Goal: Transaction & Acquisition: Purchase product/service

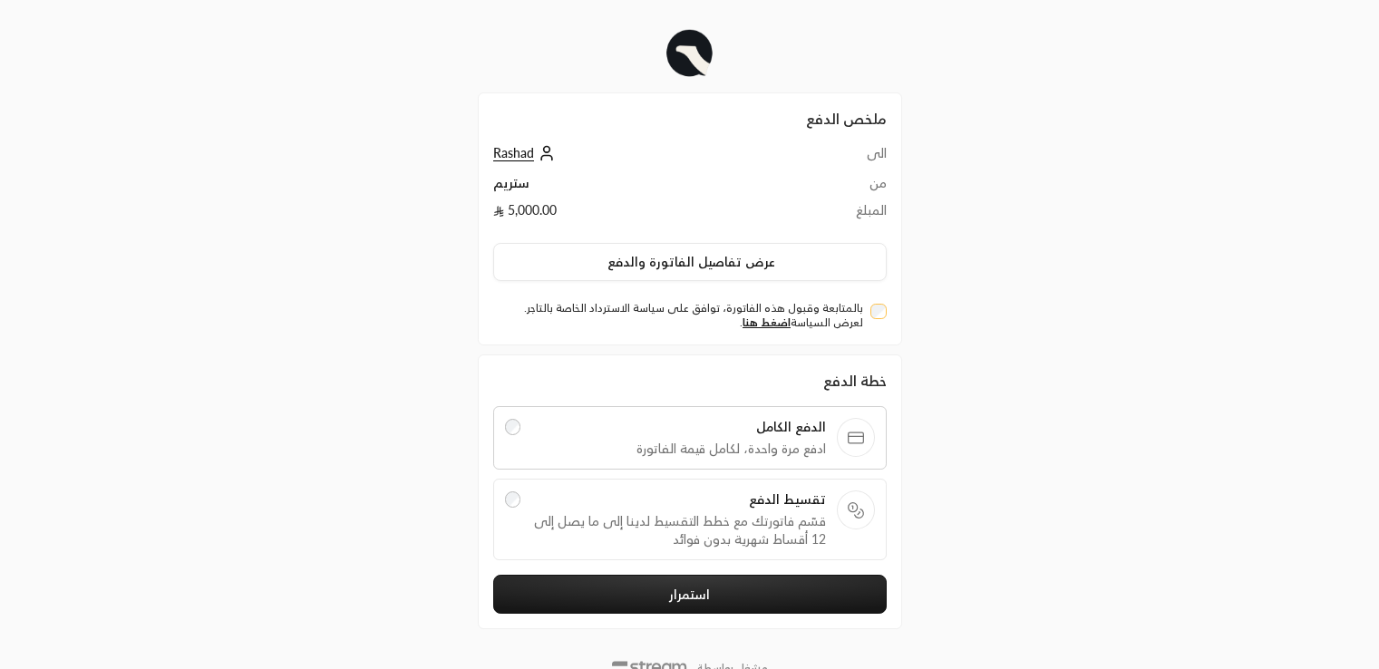
scroll to position [62, 0]
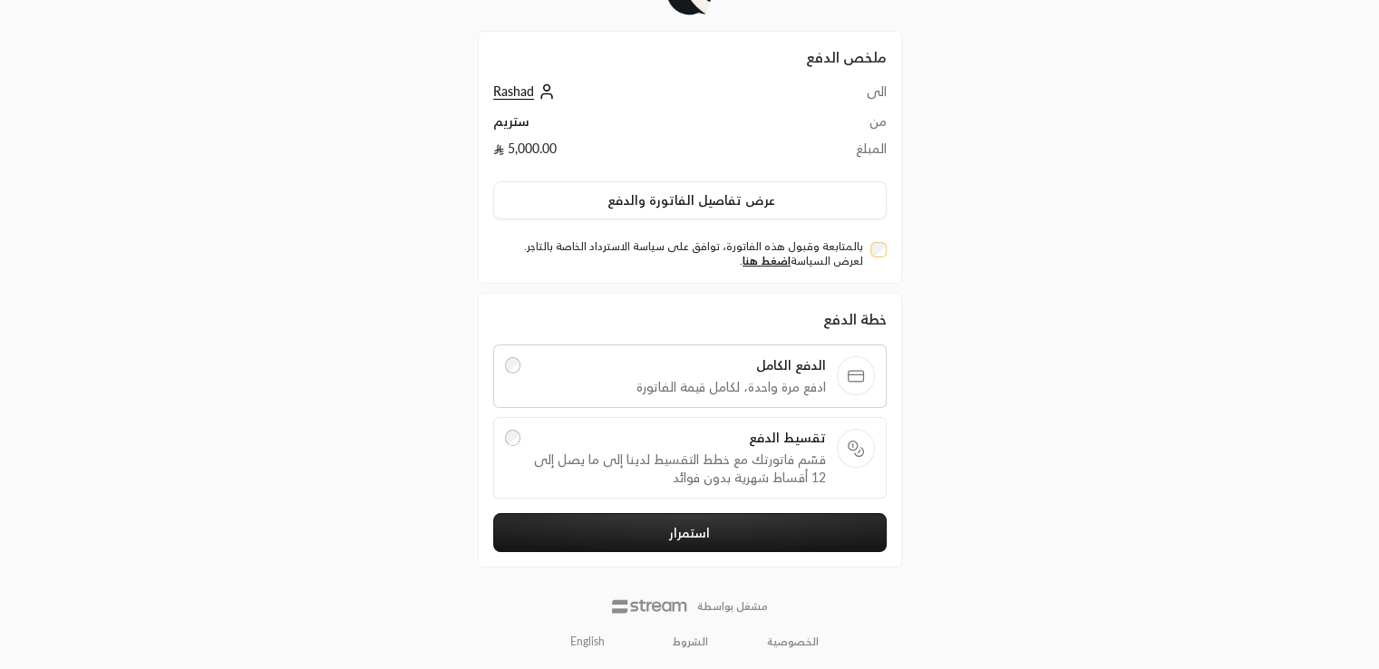
click at [735, 535] on button "استمرار" at bounding box center [689, 532] width 393 height 39
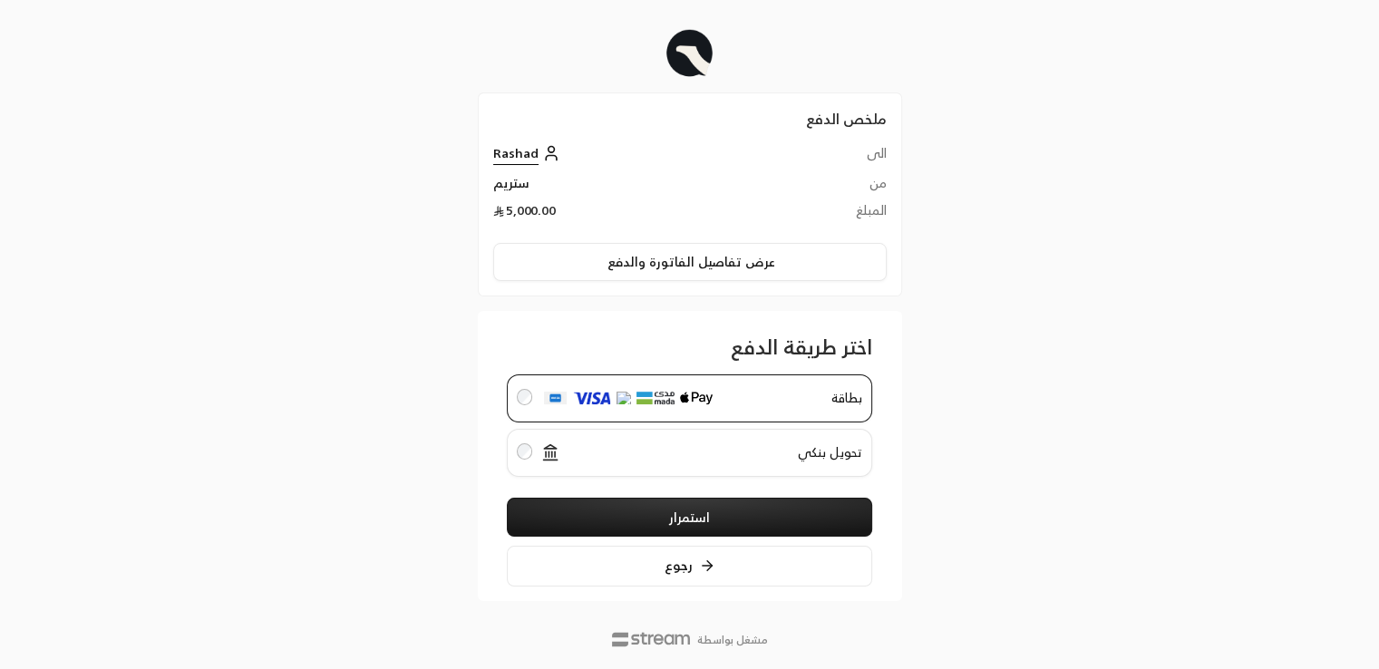
click at [724, 459] on span "تحويل بنكي" at bounding box center [716, 452] width 291 height 19
click at [745, 398] on span "بطاقة" at bounding box center [794, 398] width 135 height 19
click at [1011, 382] on div "ملخص الدفع الى Rashad من ستريم المبلغ 5,000.00 عرض تفاصيل الفاتورة والدفع اختر …" at bounding box center [689, 352] width 690 height 704
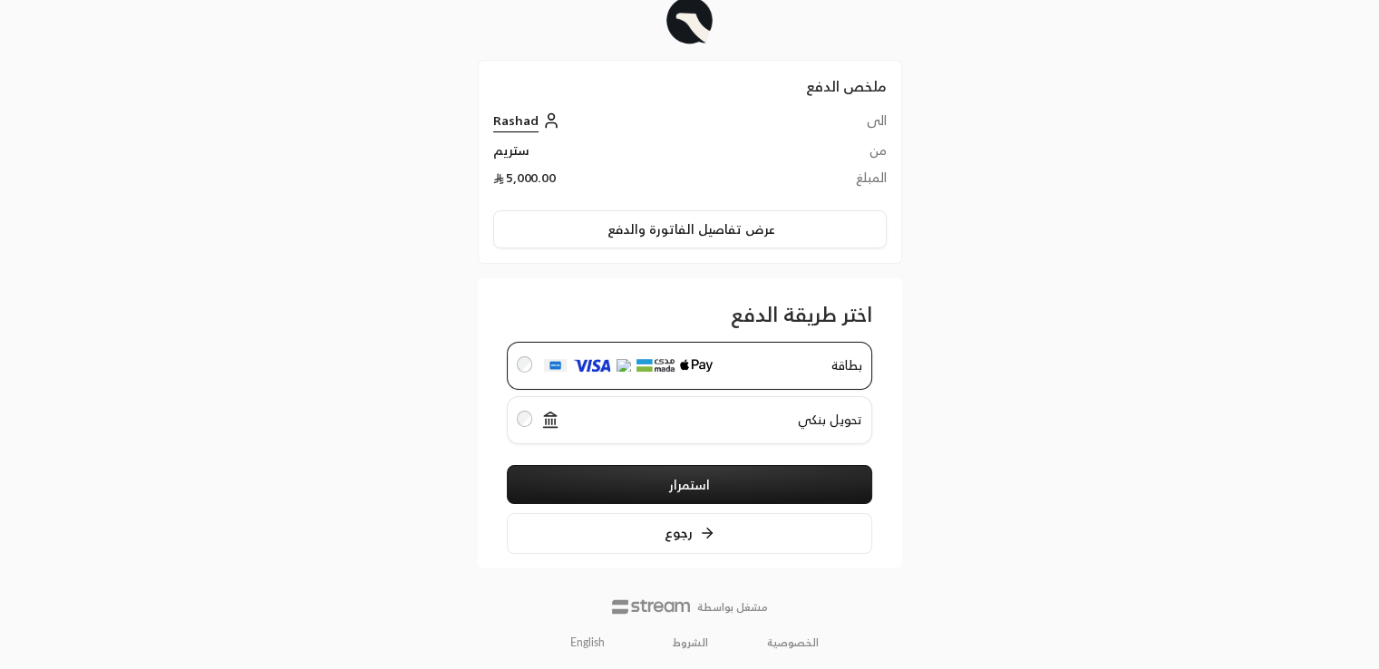
click at [590, 648] on link "English" at bounding box center [587, 642] width 54 height 29
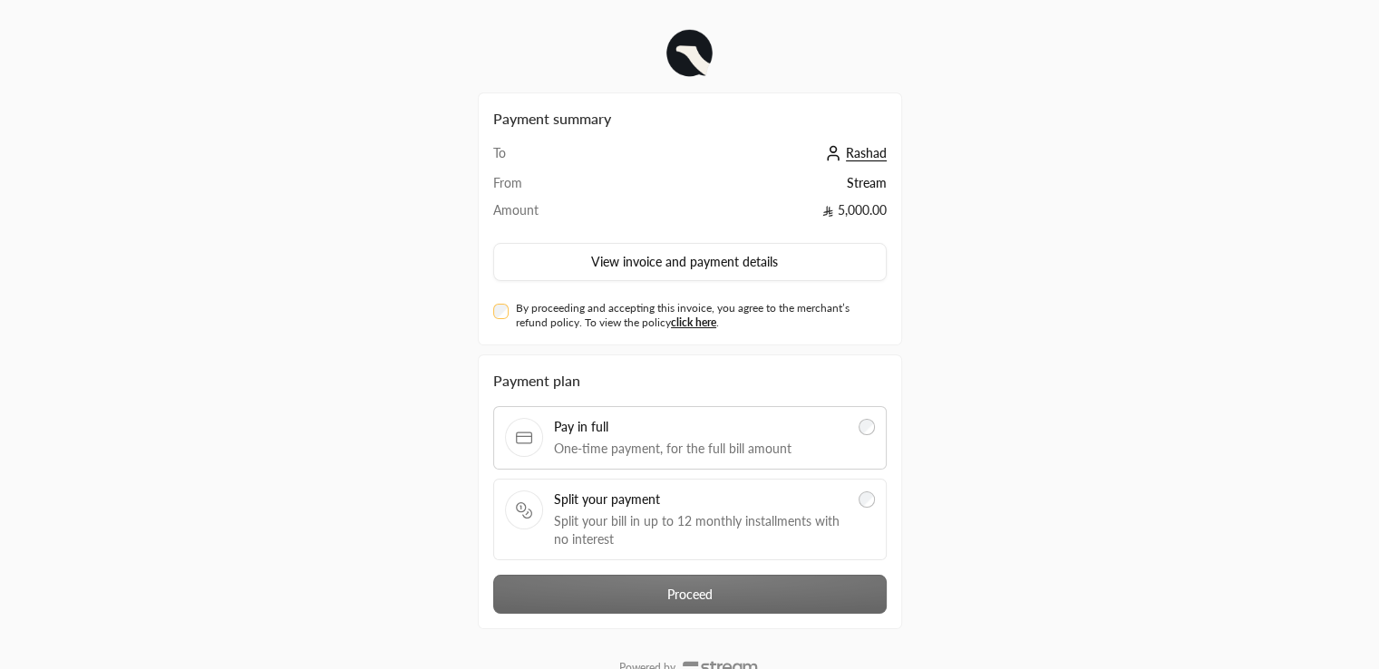
click at [508, 312] on div "By proceeding and accepting this invoice, you agree to the merchant’s refund po…" at bounding box center [689, 315] width 393 height 29
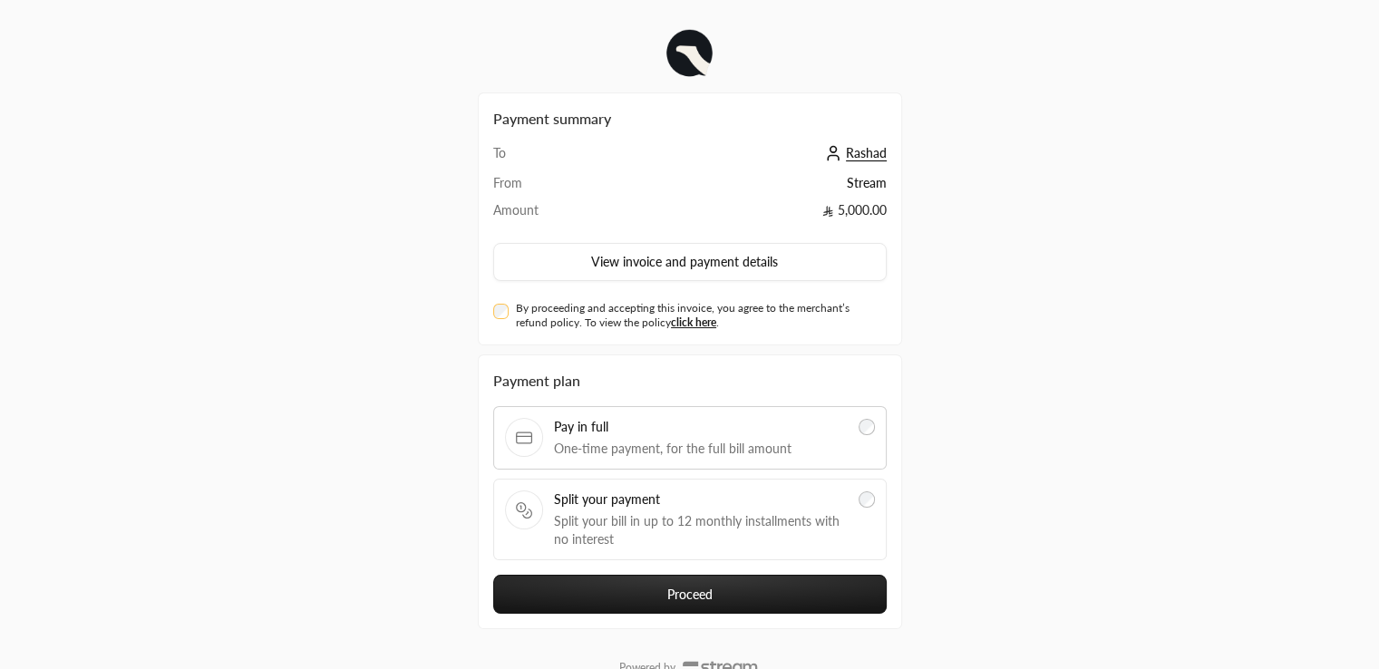
click at [641, 596] on button "Proceed" at bounding box center [689, 594] width 393 height 39
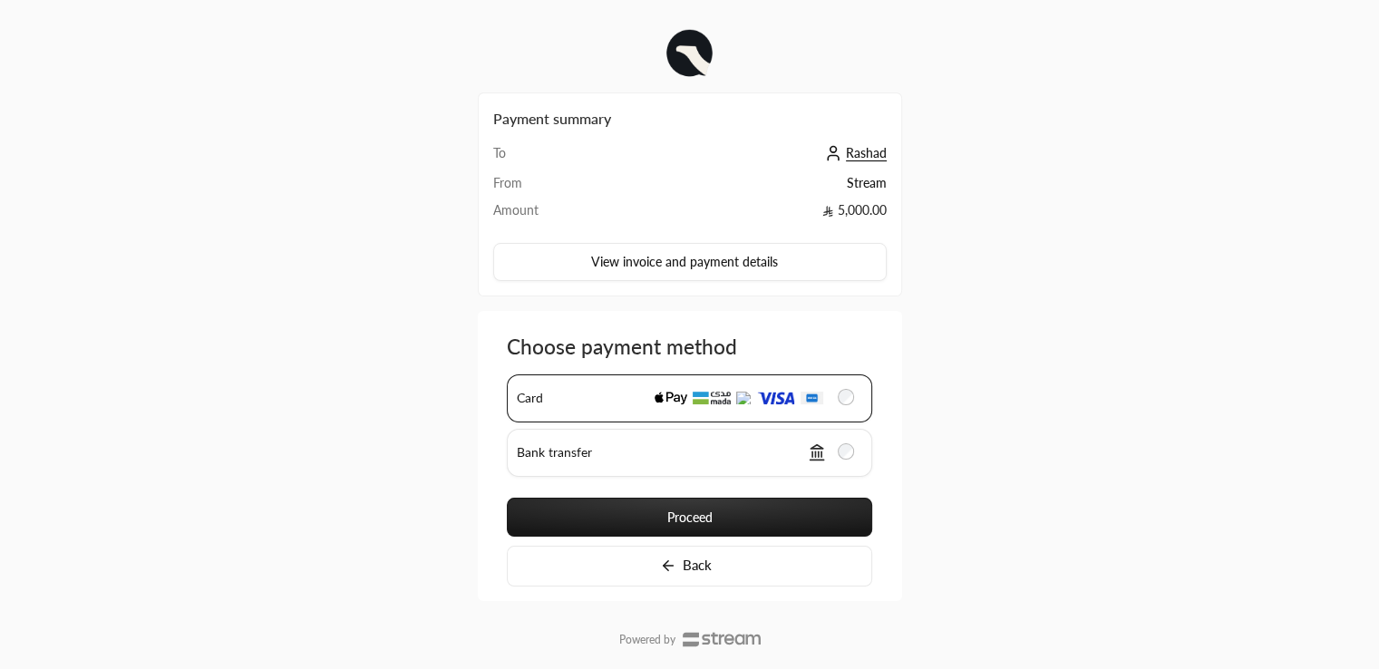
click at [1174, 274] on div "Payment summary To Rashad From Stream Amount 5,000.00 View invoice and payment …" at bounding box center [689, 352] width 1379 height 704
click at [771, 512] on button "Proceed" at bounding box center [689, 517] width 365 height 39
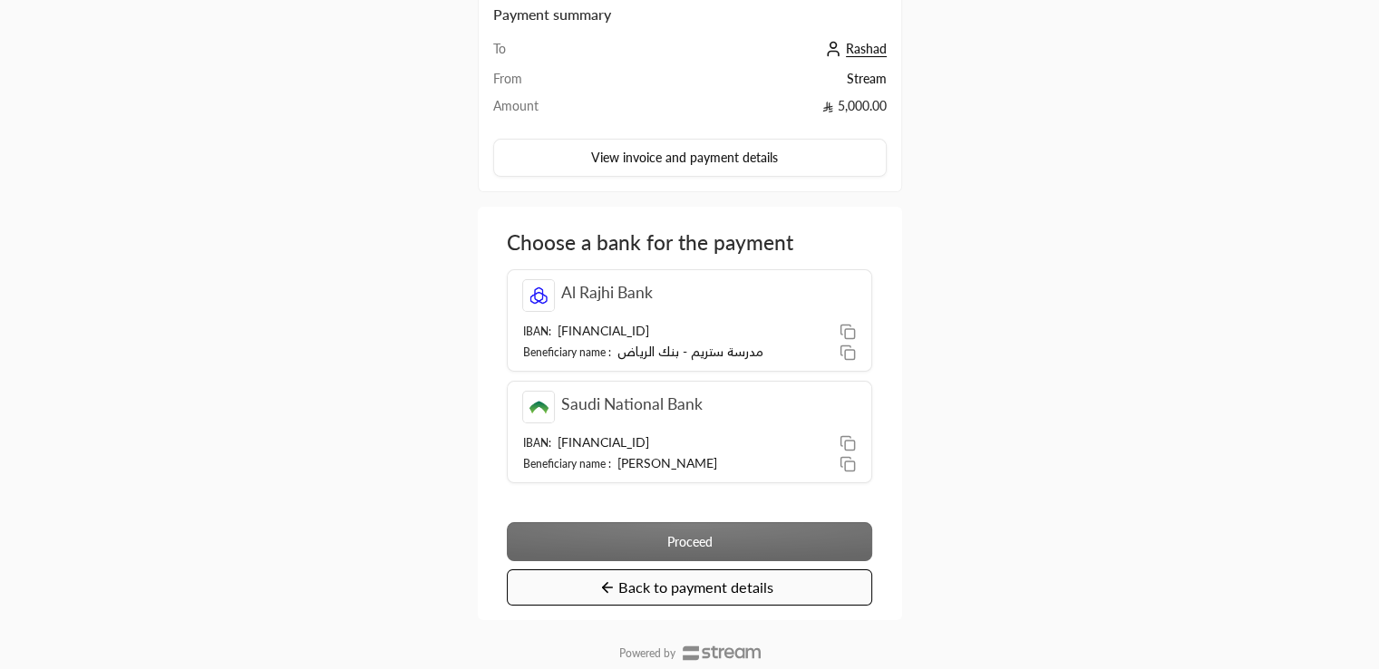
scroll to position [152, 0]
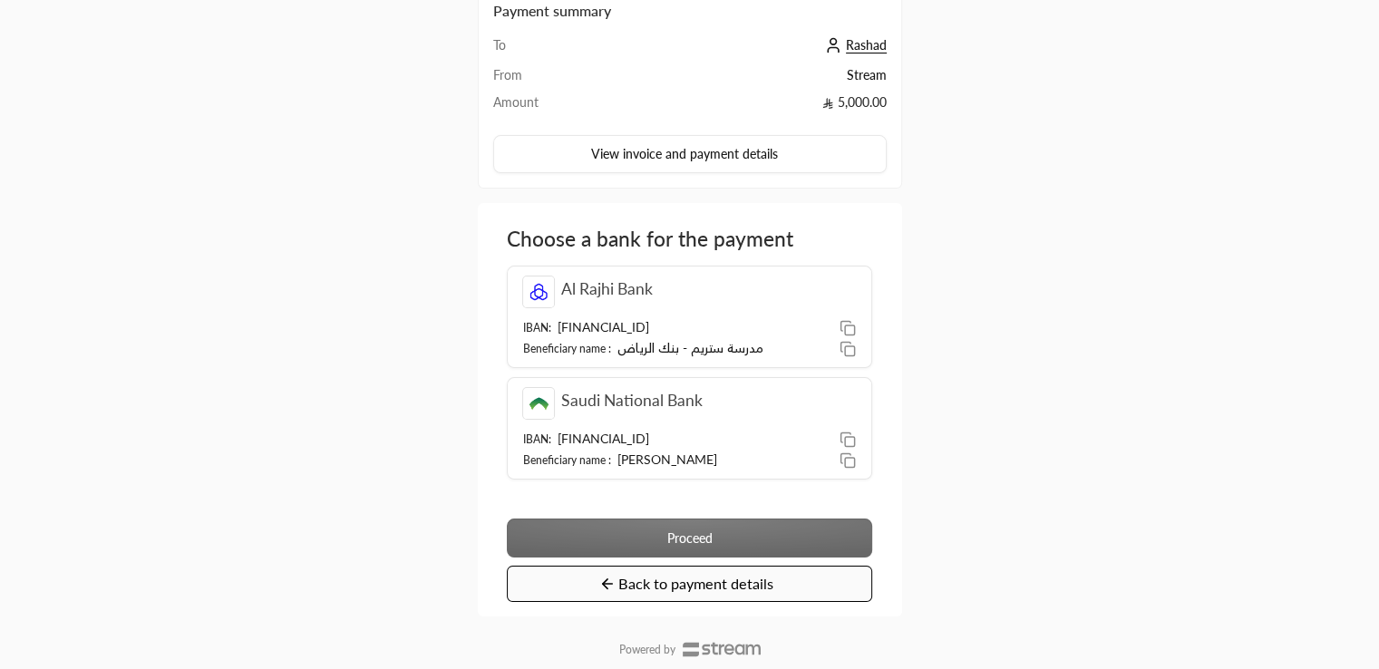
drag, startPoint x: 678, startPoint y: 458, endPoint x: 938, endPoint y: 396, distance: 267.3
click at [938, 396] on div "Payment summary To Rashad From Stream Amount 5,000.00 View invoice and payment …" at bounding box center [689, 281] width 690 height 867
click at [1304, 145] on div "Payment summary To Rashad From Stream Amount 5,000.00 View invoice and payment …" at bounding box center [689, 281] width 1379 height 867
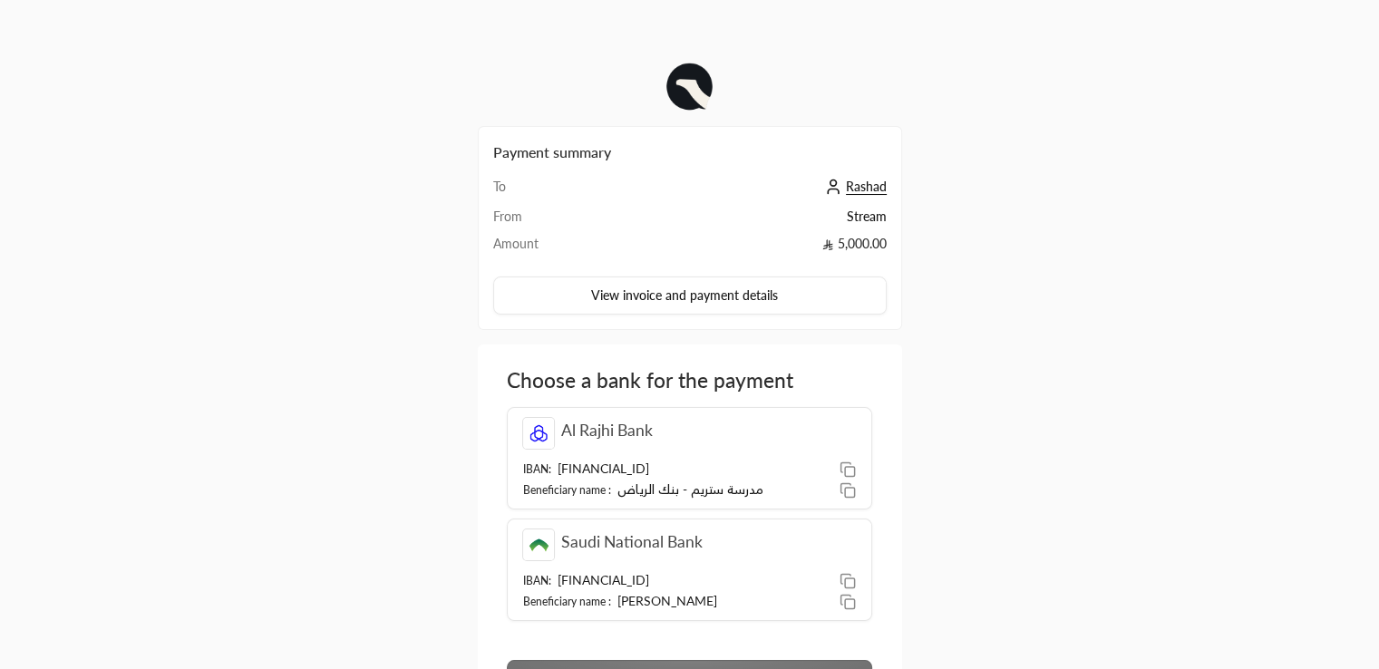
scroll to position [196, 0]
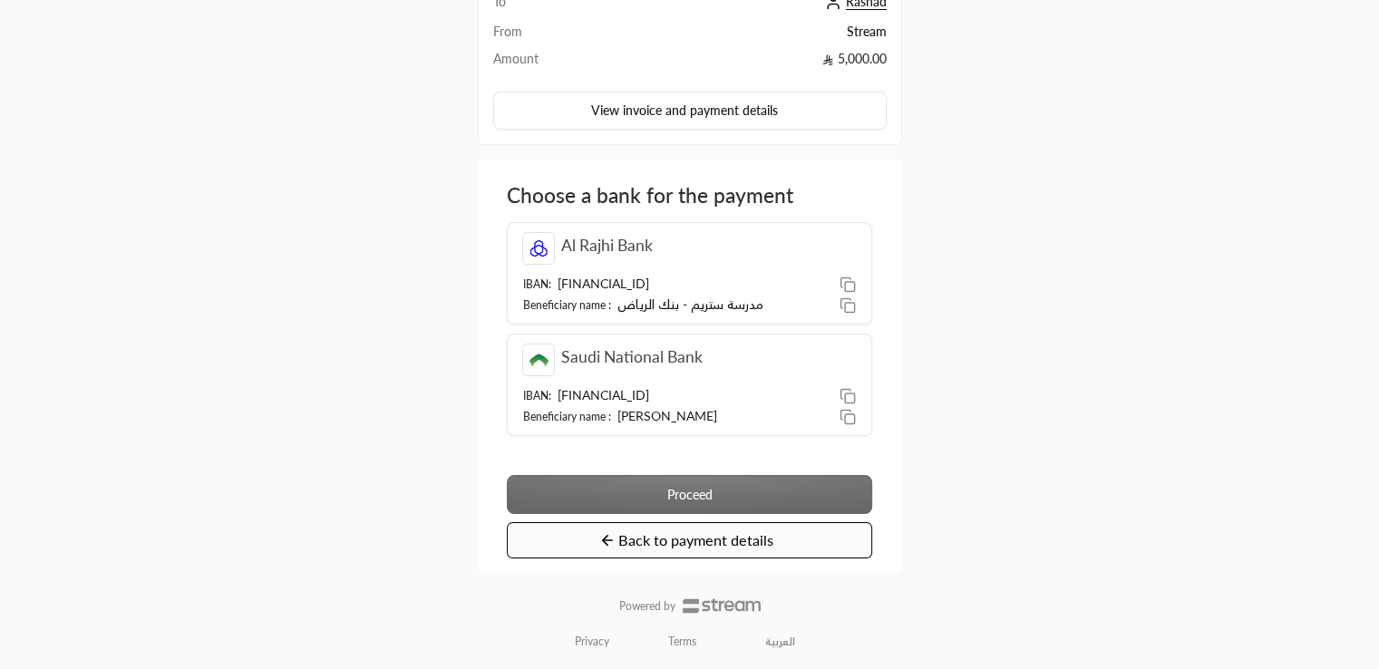
click at [692, 537] on span "Back to payment details" at bounding box center [695, 539] width 155 height 17
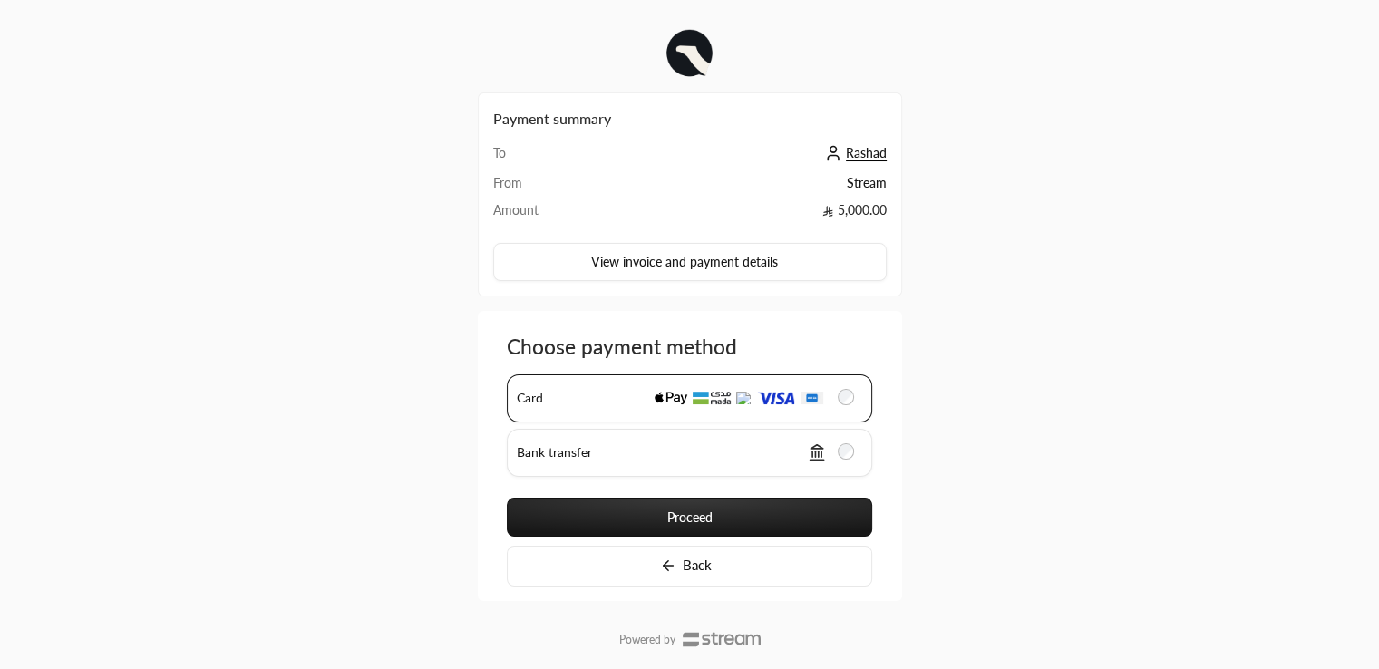
click at [744, 501] on button "Proceed" at bounding box center [689, 517] width 365 height 39
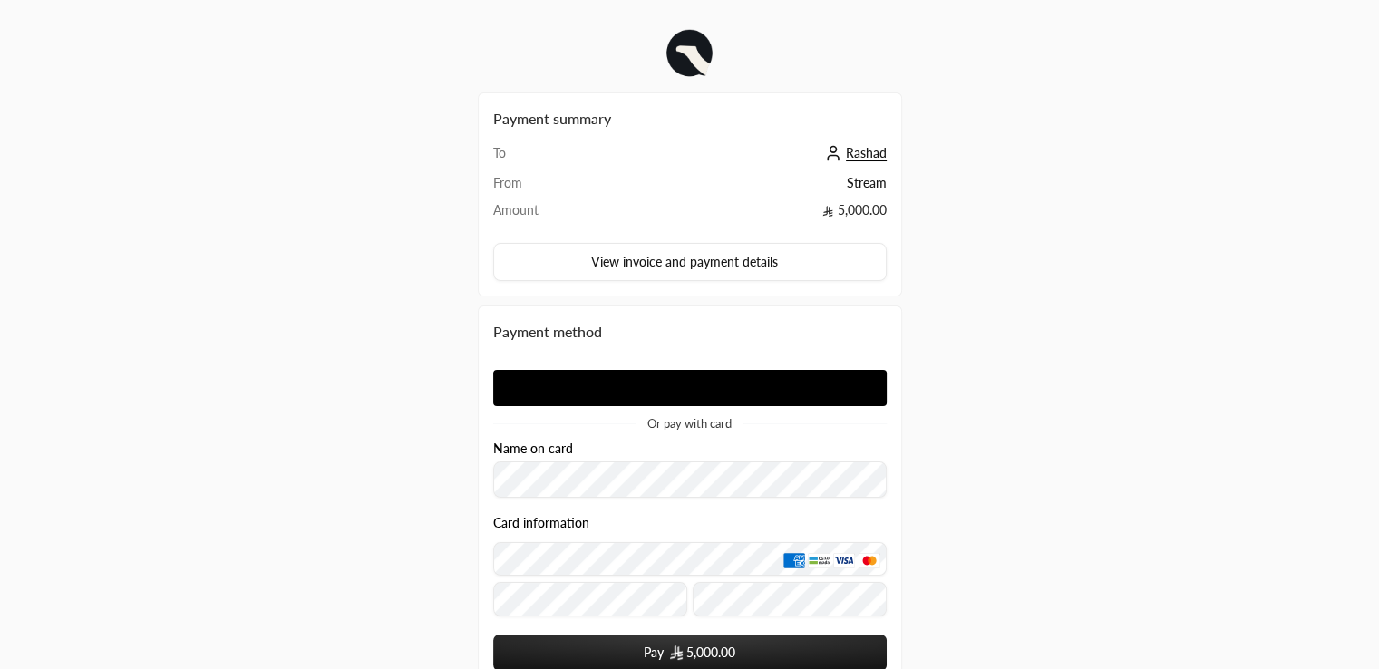
click at [728, 367] on div "Or pay with card" at bounding box center [689, 393] width 393 height 73
click at [718, 498] on form "Name on card Card information Pay 5,000.00" at bounding box center [689, 556] width 393 height 230
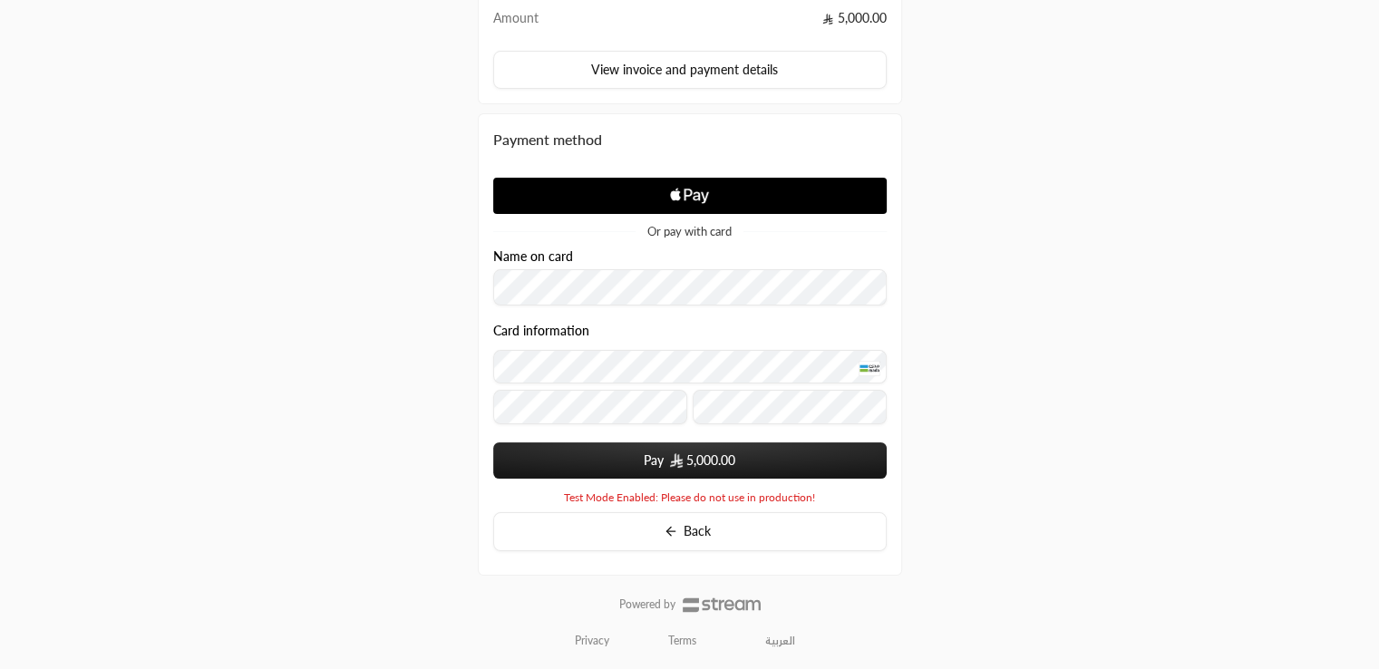
click at [758, 457] on button "Pay 5,000.00" at bounding box center [689, 460] width 393 height 36
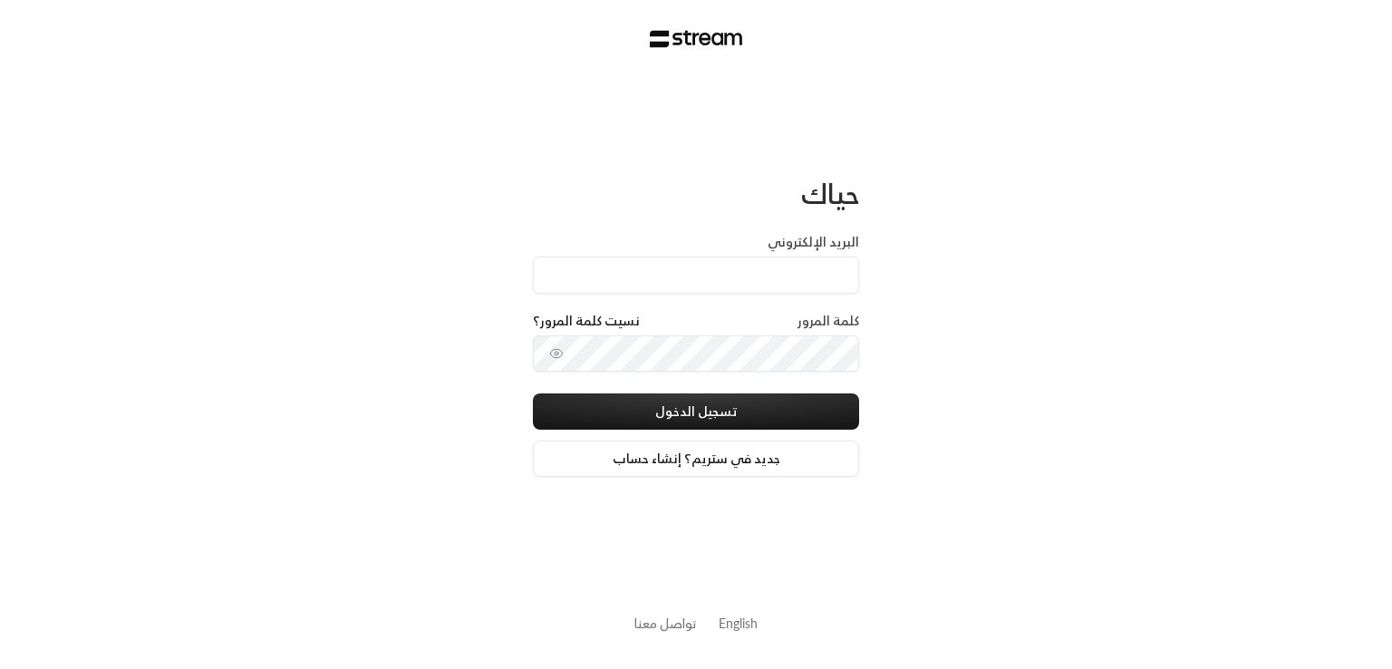
click at [1199, 240] on div "حياك البريد الإلكتروني كلمة المرور نسيت كلمة المرور؟ تسجيل الدخول جديد في ستريم…" at bounding box center [696, 334] width 1392 height 669
type input "technology+v2@streampay.sa"
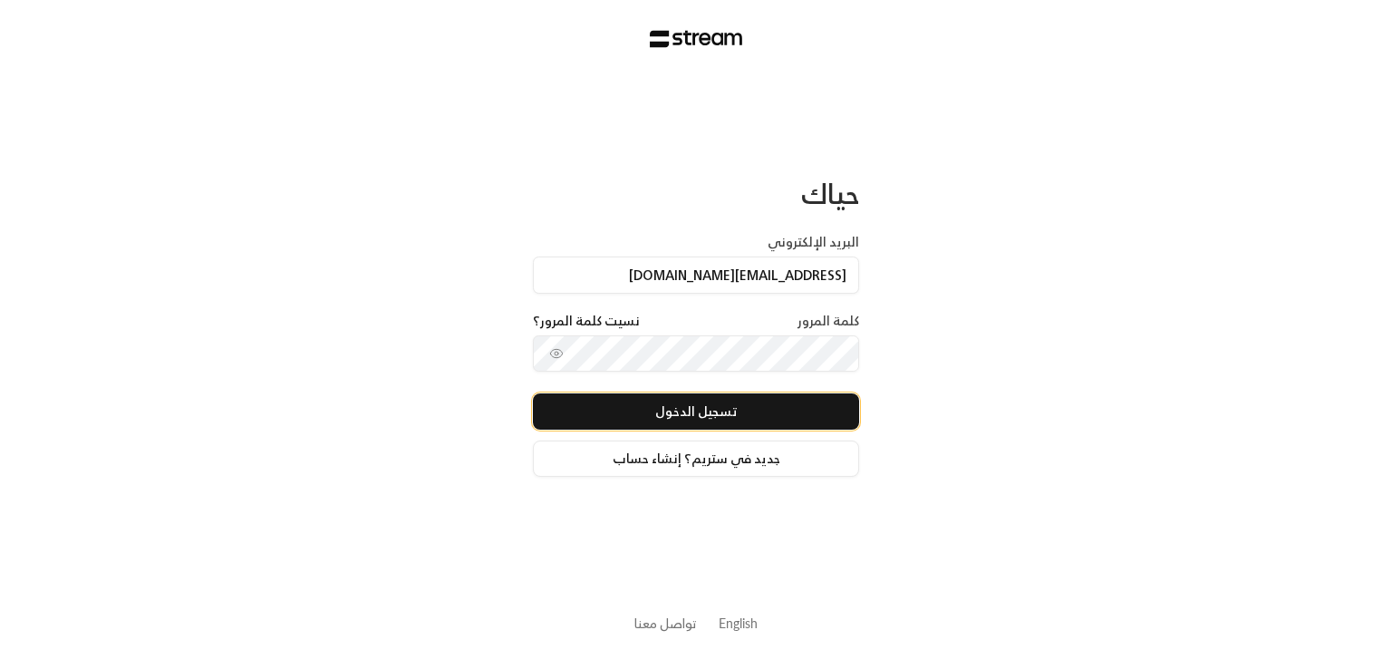
click at [722, 403] on button "تسجيل الدخول" at bounding box center [696, 411] width 326 height 36
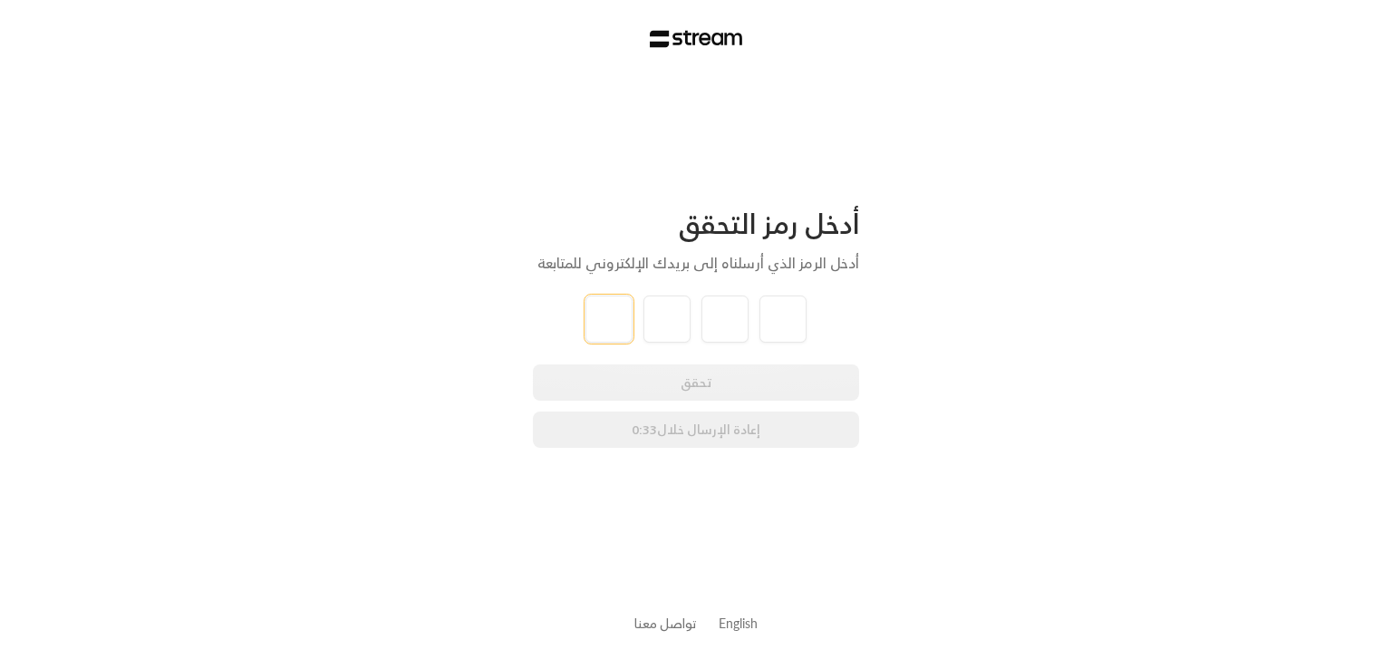
type input "8"
type input "7"
type input "4"
type input "5"
